Goal: Find specific page/section: Find specific page/section

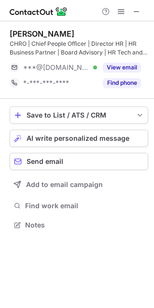
scroll to position [218, 154]
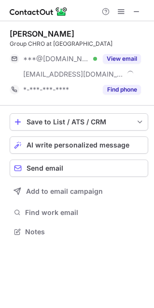
scroll to position [224, 154]
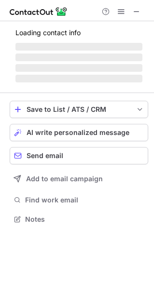
scroll to position [218, 154]
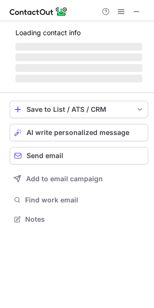
scroll to position [213, 154]
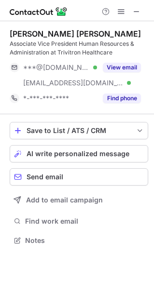
scroll to position [233, 154]
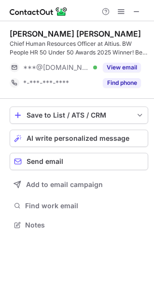
scroll to position [218, 154]
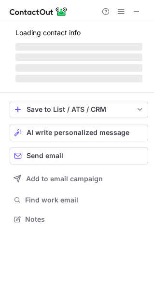
scroll to position [233, 154]
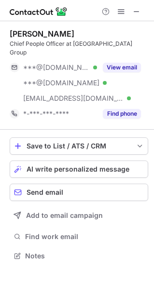
scroll to position [240, 154]
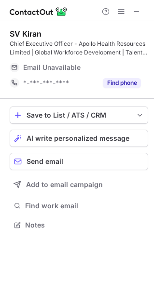
scroll to position [213, 154]
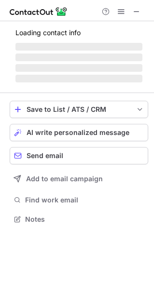
scroll to position [213, 154]
